Goal: Use online tool/utility: Use online tool/utility

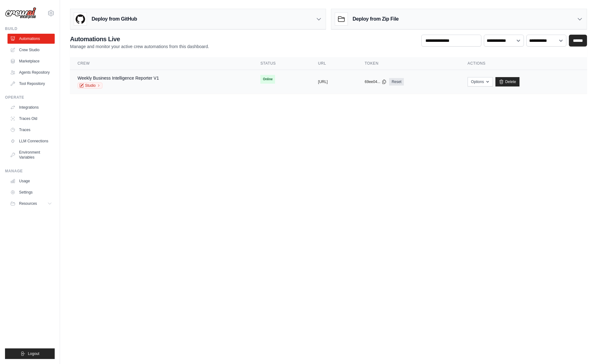
drag, startPoint x: 125, startPoint y: 76, endPoint x: 206, endPoint y: 90, distance: 82.5
click at [125, 76] on link "Weekly Business Intelligence Reporter V1" at bounding box center [118, 78] width 81 height 5
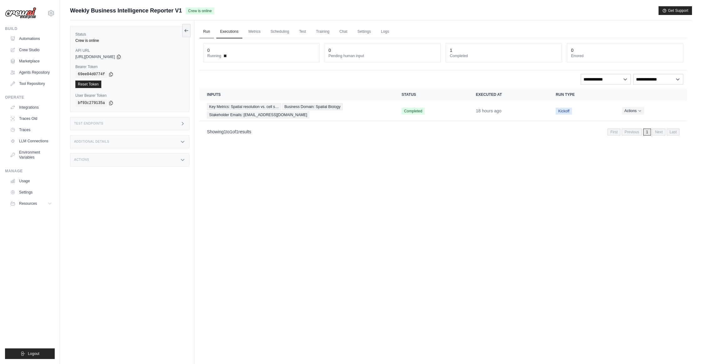
click at [209, 33] on link "Run" at bounding box center [206, 31] width 14 height 13
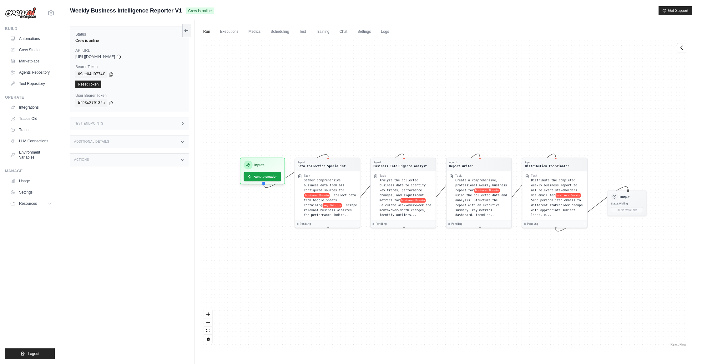
click at [430, 124] on div "Agent Data Collection Specialist Task Gather comprehensive business data from a…" at bounding box center [442, 193] width 487 height 310
click at [338, 121] on div "Agent Data Collection Specialist Task Gather comprehensive business data from a…" at bounding box center [442, 193] width 487 height 310
click at [391, 103] on div "Agent Data Collection Specialist Task Gather comprehensive business data from a…" at bounding box center [442, 193] width 487 height 310
